Goal: Task Accomplishment & Management: Use online tool/utility

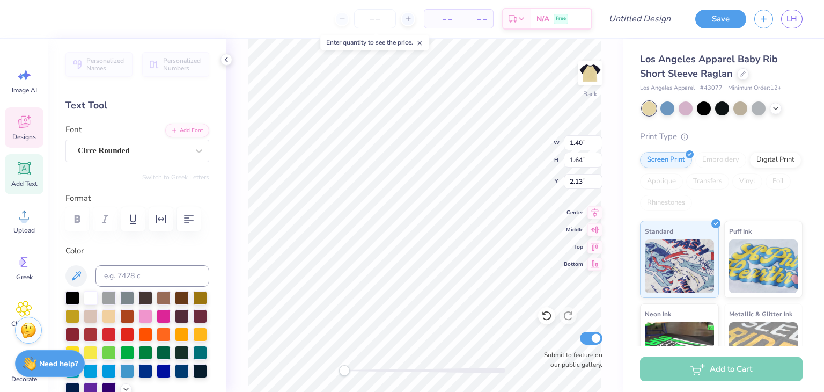
scroll to position [9, 1]
type textarea "T"
type input "1.20"
type input "1.44"
type input "2.00"
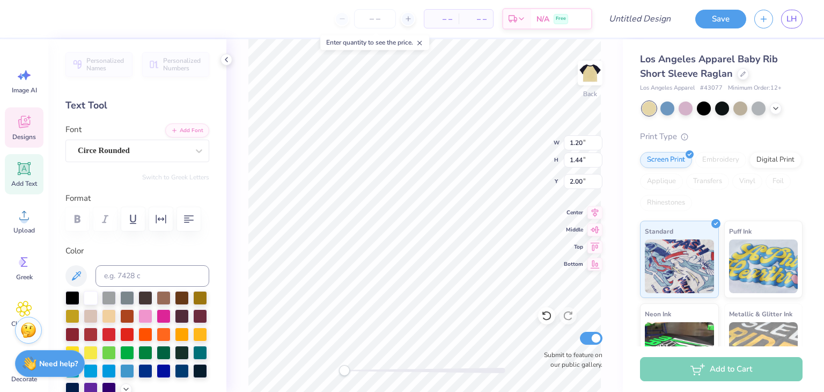
type textarea "D"
type input "1.39"
type input "1.56"
type input "2.15"
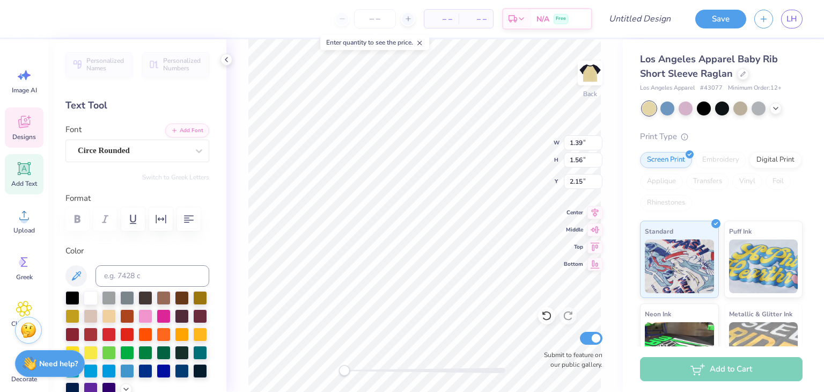
type textarea "G"
type input "1.95"
type input "0.74"
type input "4.69"
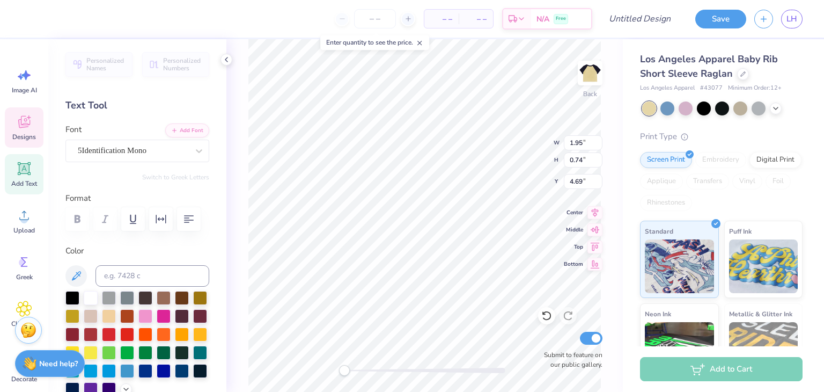
type textarea "19"
type textarea "9"
type textarea "55"
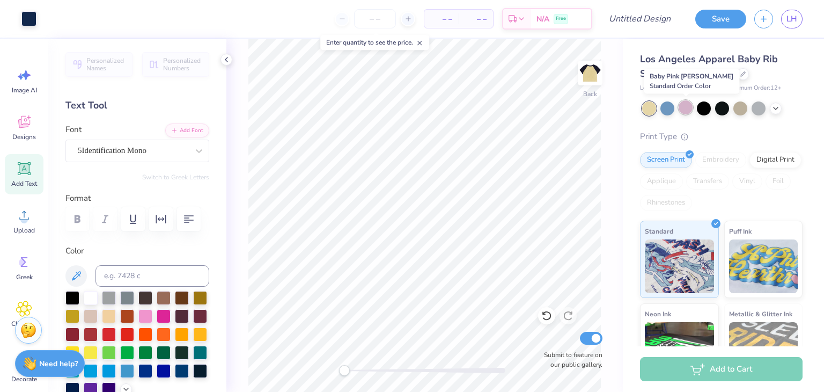
click at [687, 103] on div at bounding box center [686, 107] width 14 height 14
click at [759, 106] on div at bounding box center [759, 107] width 14 height 14
click at [674, 108] on div at bounding box center [668, 107] width 14 height 14
click at [676, 108] on div at bounding box center [722, 108] width 160 height 14
click at [670, 108] on div at bounding box center [668, 107] width 14 height 14
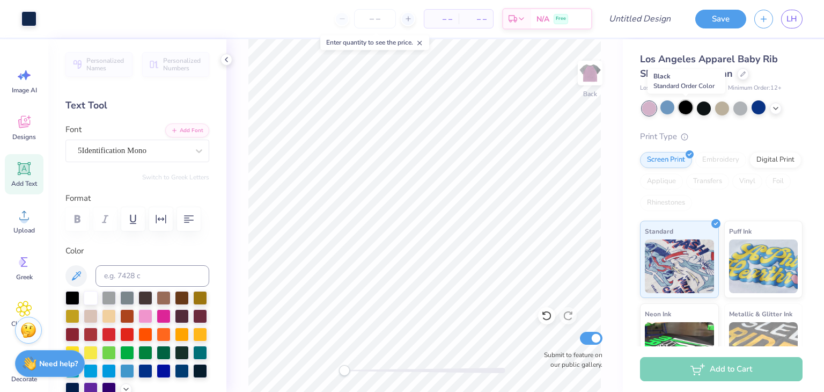
click at [687, 108] on div at bounding box center [686, 107] width 14 height 14
click at [706, 111] on div at bounding box center [704, 107] width 14 height 14
click at [722, 108] on div at bounding box center [722, 107] width 14 height 14
click at [771, 109] on div at bounding box center [776, 107] width 12 height 12
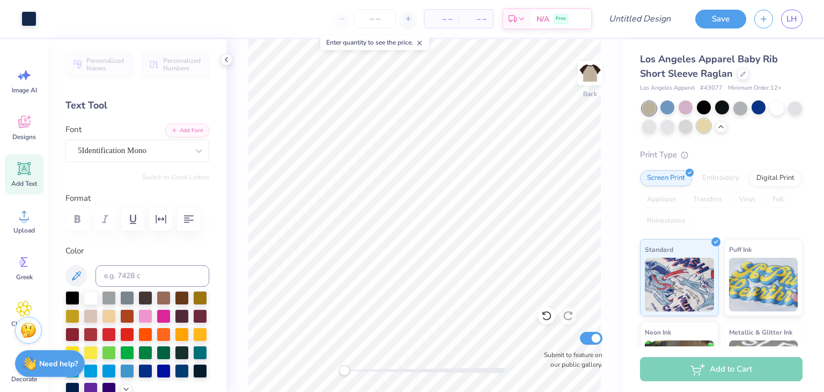
click at [711, 124] on div at bounding box center [704, 126] width 14 height 14
click at [693, 126] on div at bounding box center [686, 126] width 14 height 14
click at [675, 126] on div at bounding box center [668, 126] width 14 height 14
click at [656, 127] on div at bounding box center [649, 126] width 14 height 14
click at [788, 114] on div at bounding box center [795, 107] width 14 height 14
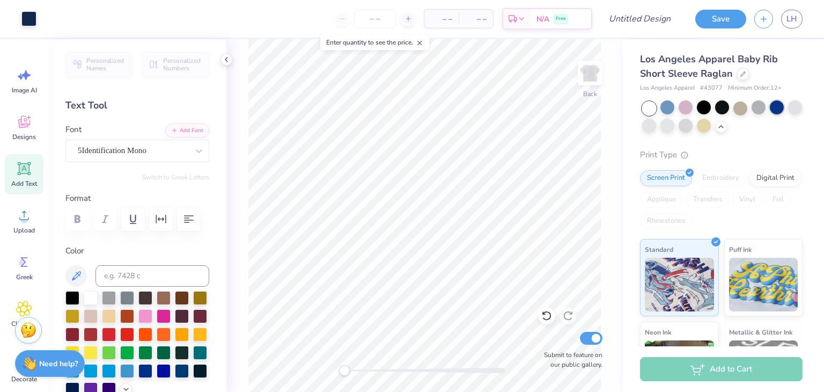
click at [778, 106] on div at bounding box center [777, 107] width 14 height 14
click at [711, 126] on div at bounding box center [704, 126] width 14 height 14
click at [693, 127] on div at bounding box center [686, 126] width 14 height 14
click at [675, 129] on div at bounding box center [668, 126] width 14 height 14
click at [693, 128] on div at bounding box center [686, 126] width 14 height 14
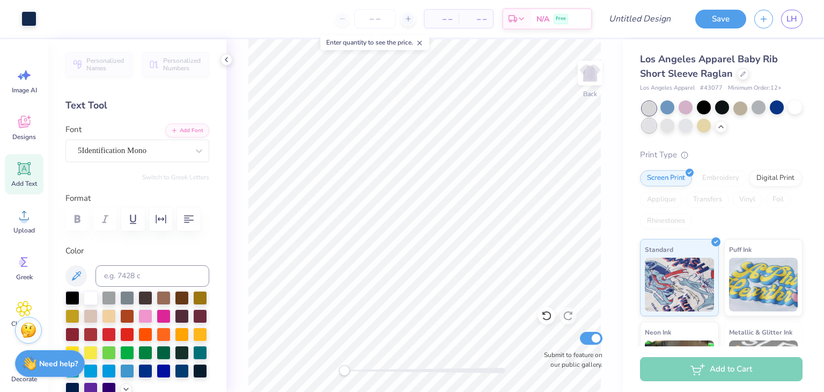
click at [656, 126] on div at bounding box center [649, 126] width 14 height 14
click at [675, 126] on div at bounding box center [668, 126] width 14 height 14
click at [627, 21] on input "Design Title" at bounding box center [653, 18] width 53 height 21
type input "baby tee"
click at [714, 26] on button "Save" at bounding box center [720, 17] width 51 height 19
